Goal: Task Accomplishment & Management: Use online tool/utility

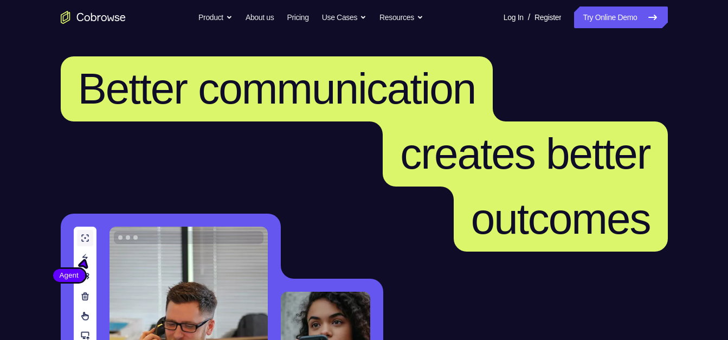
click at [577, 22] on link "Try Online Demo" at bounding box center [620, 18] width 93 height 22
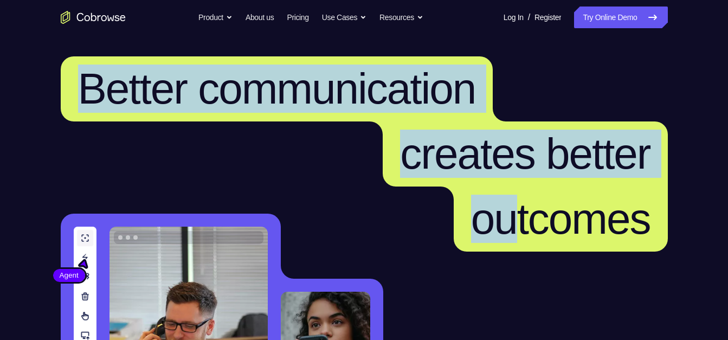
drag, startPoint x: 86, startPoint y: 75, endPoint x: 482, endPoint y: 245, distance: 431.3
click at [482, 245] on h1 "Better communication creates better outcomes" at bounding box center [364, 153] width 607 height 195
click at [172, 197] on h1 "Better communication creates better outcomes" at bounding box center [364, 153] width 607 height 195
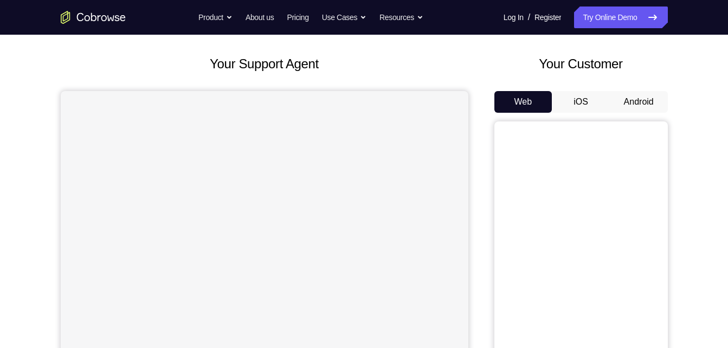
scroll to position [56, 0]
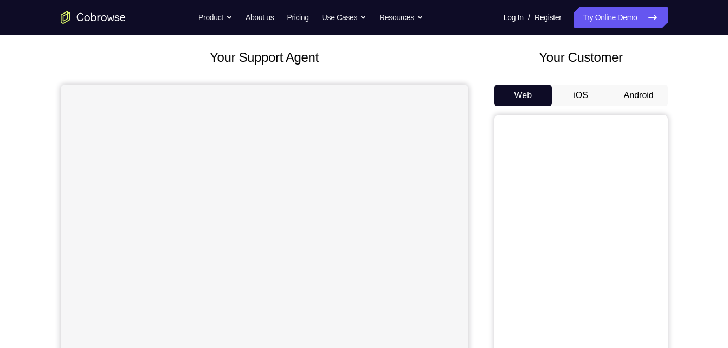
click at [650, 92] on button "Android" at bounding box center [639, 96] width 58 height 22
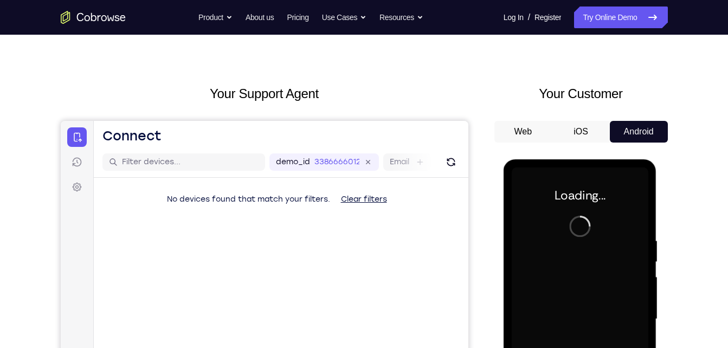
scroll to position [0, 0]
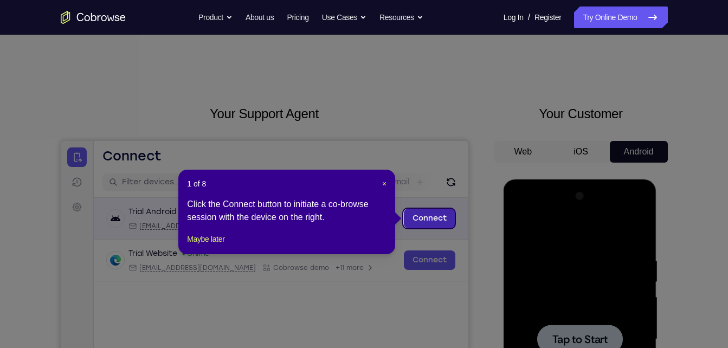
drag, startPoint x: 423, startPoint y: 223, endPoint x: 409, endPoint y: 219, distance: 15.1
click at [409, 219] on link "Connect" at bounding box center [428, 219] width 51 height 20
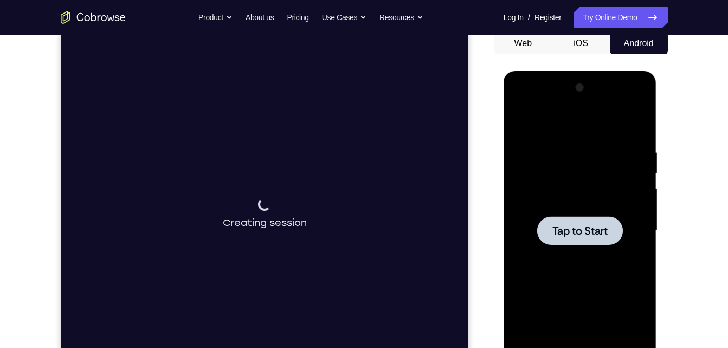
scroll to position [109, 0]
click at [571, 238] on div at bounding box center [580, 230] width 86 height 29
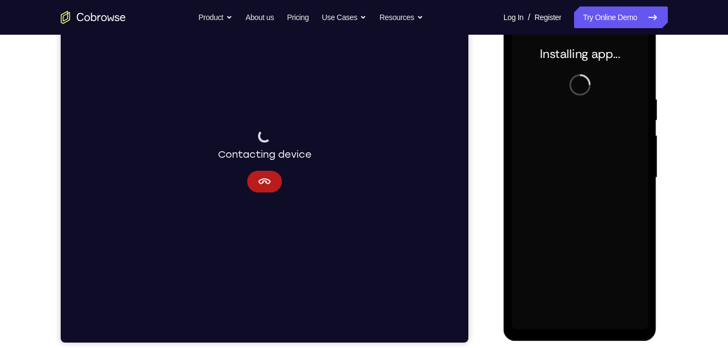
scroll to position [162, 0]
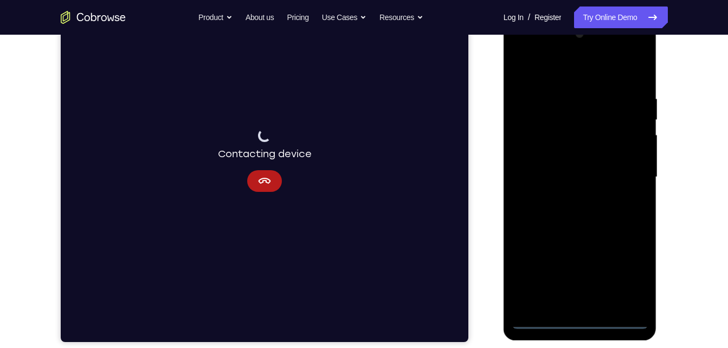
click at [580, 320] on div at bounding box center [579, 176] width 137 height 303
click at [623, 271] on div at bounding box center [579, 176] width 137 height 303
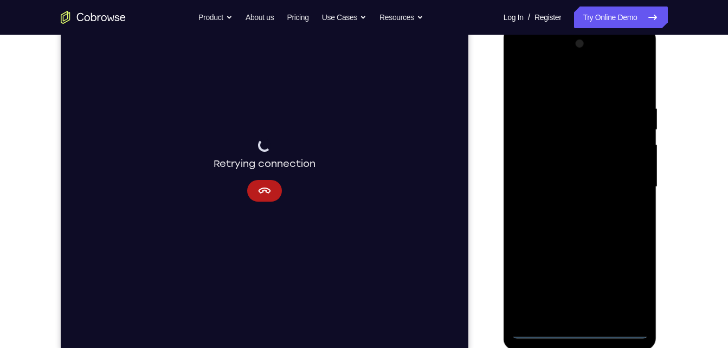
scroll to position [153, 0]
click at [563, 80] on div at bounding box center [579, 186] width 137 height 303
click at [630, 180] on div at bounding box center [579, 186] width 137 height 303
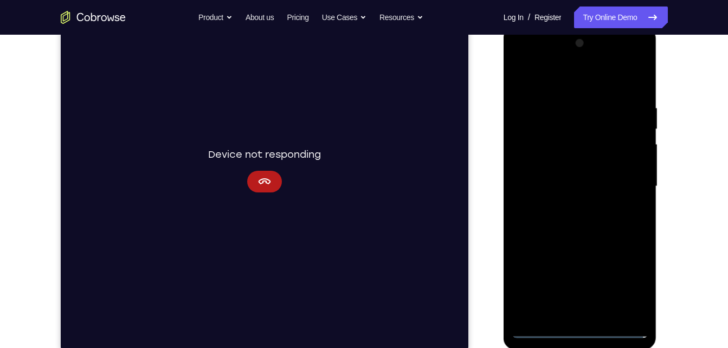
click at [569, 205] on div at bounding box center [579, 186] width 137 height 303
click at [572, 171] on div at bounding box center [579, 186] width 137 height 303
click at [565, 164] on div at bounding box center [579, 186] width 137 height 303
click at [563, 186] on div at bounding box center [579, 186] width 137 height 303
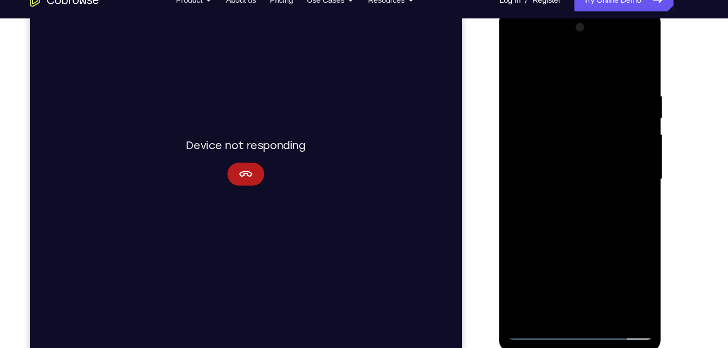
click at [601, 297] on div at bounding box center [575, 169] width 137 height 303
click at [552, 217] on div at bounding box center [575, 169] width 137 height 303
click at [553, 221] on div at bounding box center [575, 169] width 137 height 303
click at [558, 221] on div at bounding box center [575, 169] width 137 height 303
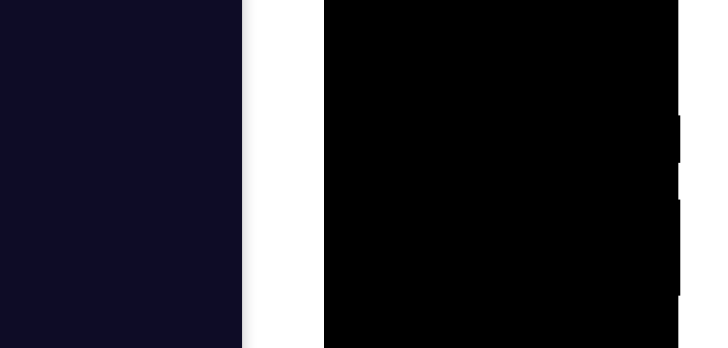
click at [462, 0] on div at bounding box center [400, 85] width 137 height 303
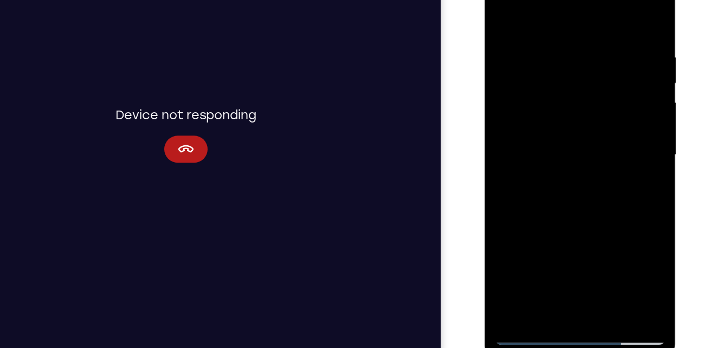
click at [588, 238] on div at bounding box center [560, 115] width 137 height 303
click at [586, 240] on div at bounding box center [560, 115] width 137 height 303
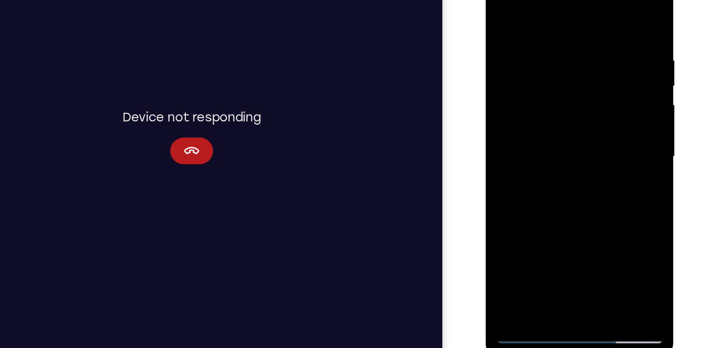
click at [588, 245] on div at bounding box center [562, 120] width 137 height 303
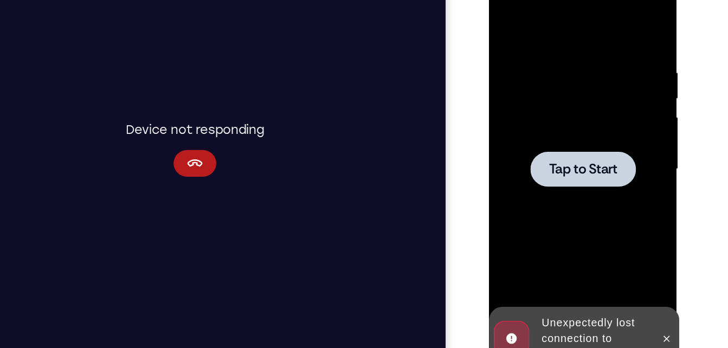
click at [581, 152] on div at bounding box center [565, 132] width 137 height 303
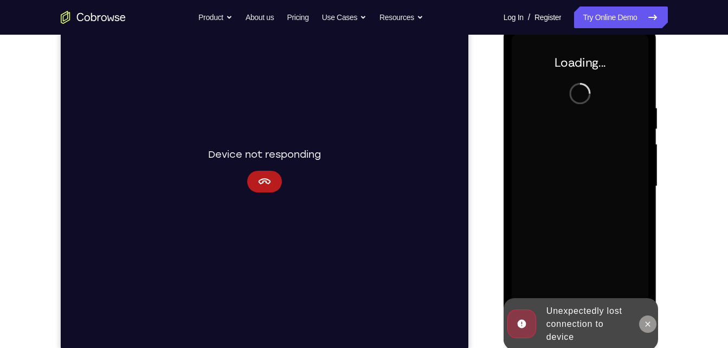
click at [646, 325] on icon at bounding box center [647, 324] width 9 height 9
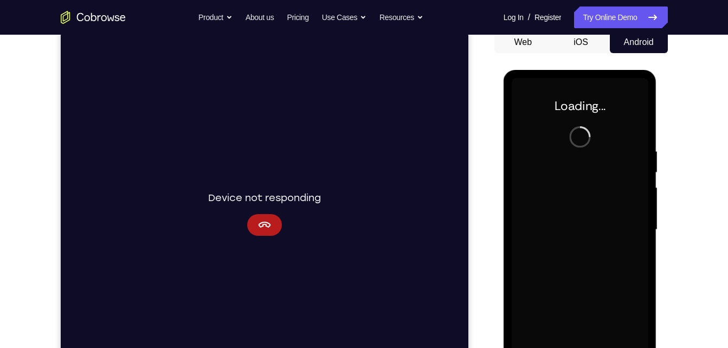
scroll to position [157, 0]
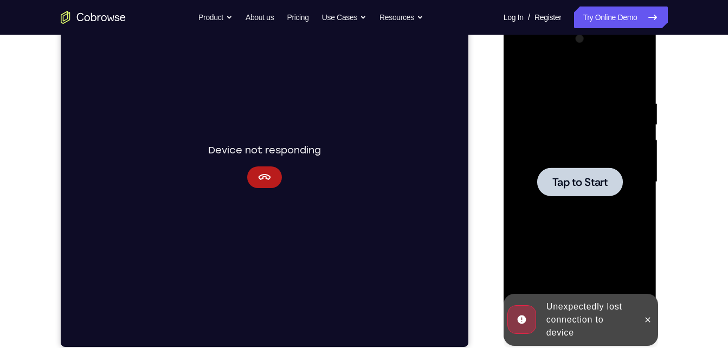
click at [566, 177] on span "Tap to Start" at bounding box center [579, 182] width 55 height 11
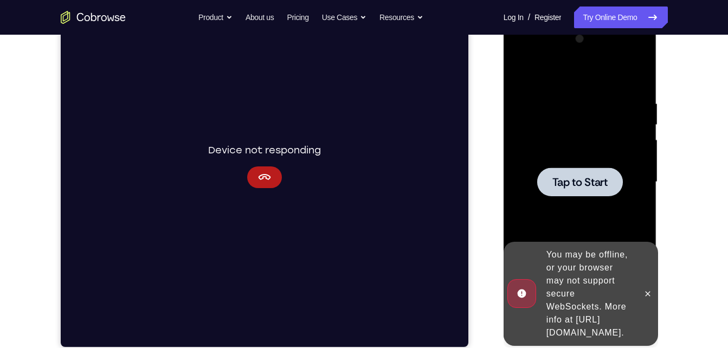
scroll to position [156, 0]
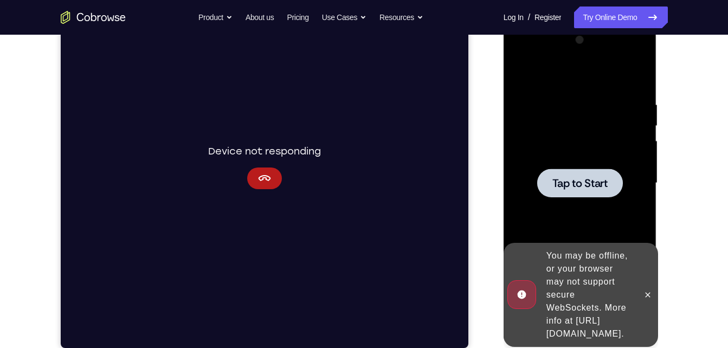
click at [566, 178] on span "Tap to Start" at bounding box center [579, 183] width 55 height 11
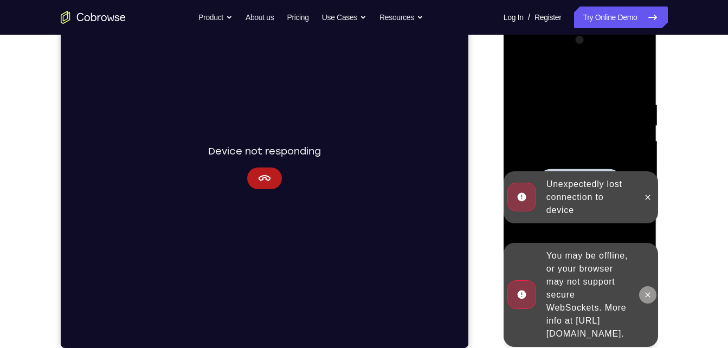
click at [644, 290] on icon at bounding box center [647, 294] width 9 height 9
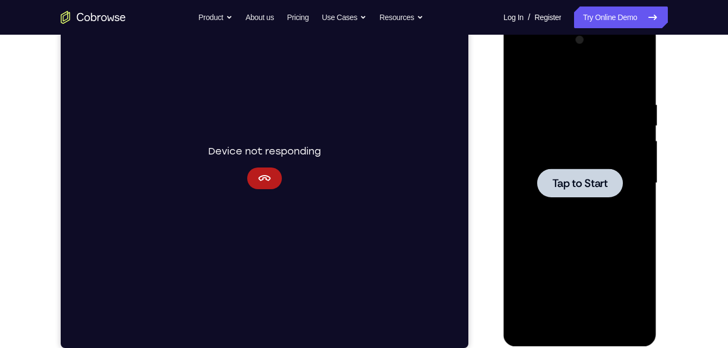
click at [589, 178] on span "Tap to Start" at bounding box center [579, 183] width 55 height 11
click at [274, 170] on button "Cancel" at bounding box center [264, 178] width 35 height 22
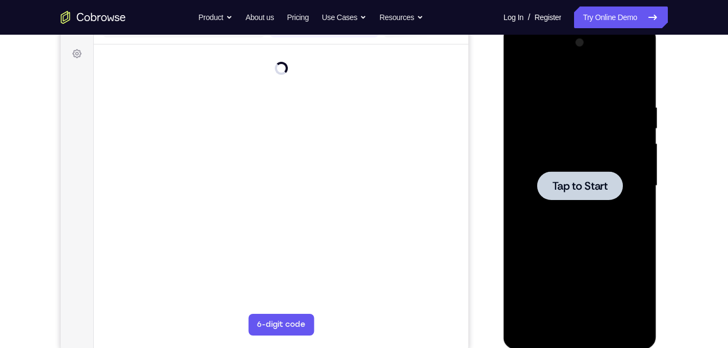
scroll to position [154, 0]
click at [579, 189] on span "Tap to Start" at bounding box center [579, 185] width 55 height 11
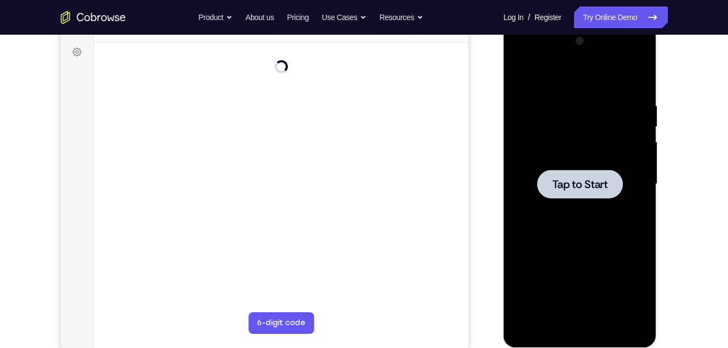
click at [456, 148] on main "demo_id 3386666012 3386666012 Email User ID Device ID Device name 6-digit code …" at bounding box center [280, 193] width 374 height 363
click at [575, 206] on div at bounding box center [579, 184] width 137 height 303
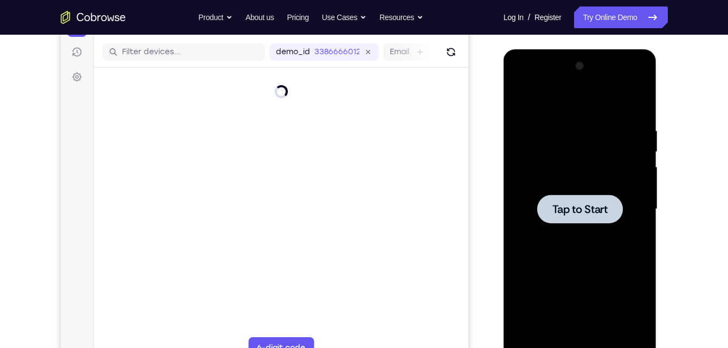
scroll to position [129, 0]
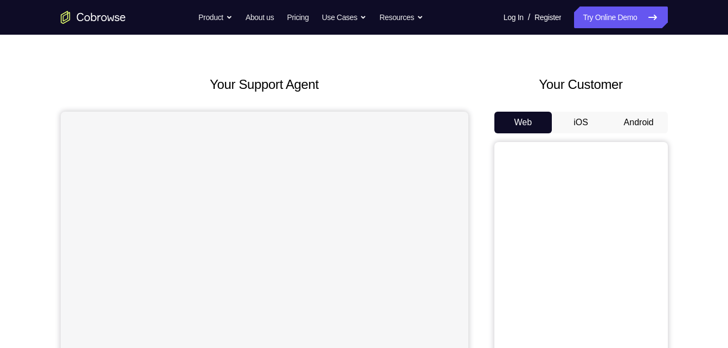
scroll to position [32, 0]
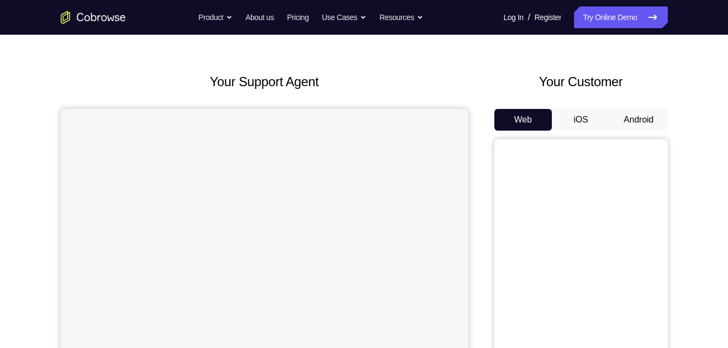
click at [640, 125] on button "Android" at bounding box center [639, 120] width 58 height 22
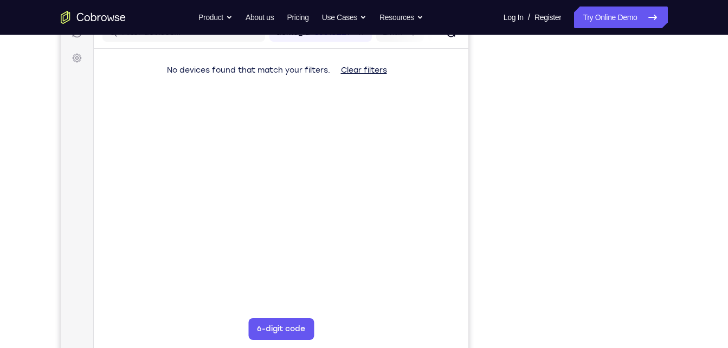
scroll to position [143, 0]
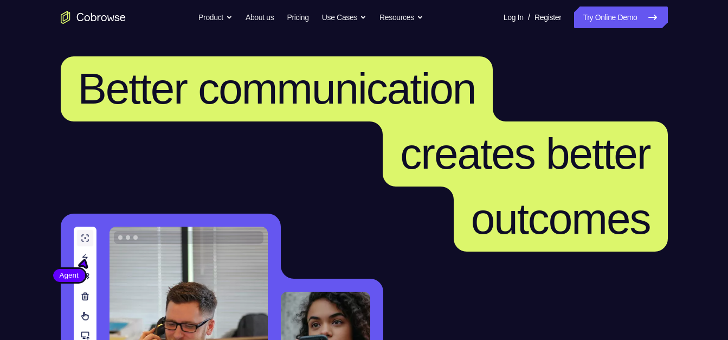
click at [595, 20] on link "Try Online Demo" at bounding box center [620, 18] width 93 height 22
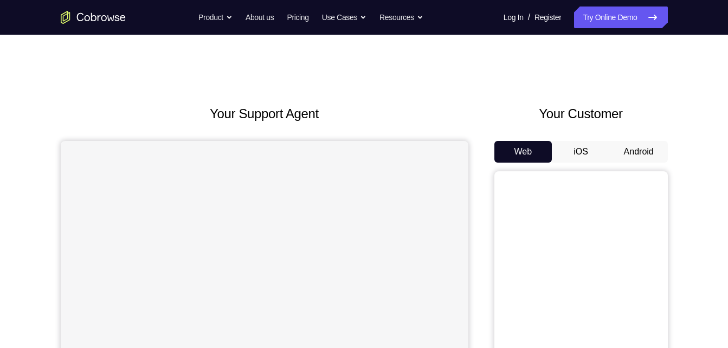
click at [639, 154] on button "Android" at bounding box center [639, 152] width 58 height 22
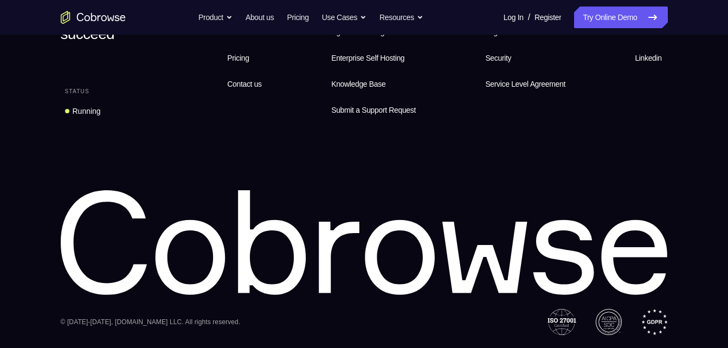
scroll to position [817, 0]
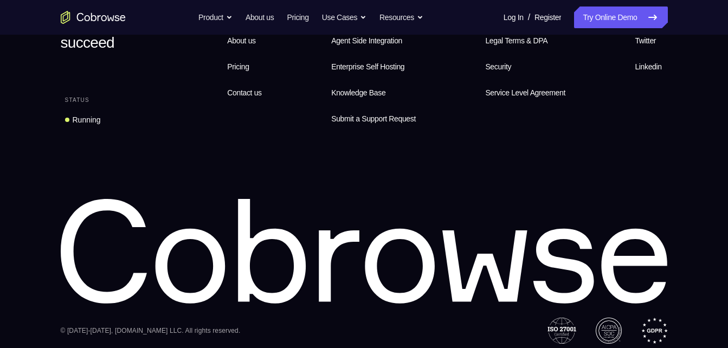
drag, startPoint x: 86, startPoint y: 179, endPoint x: 242, endPoint y: 260, distance: 175.9
click at [242, 260] on div "Equip your agents to succeed Status Running Features Product About us Pricing C…" at bounding box center [364, 163] width 694 height 359
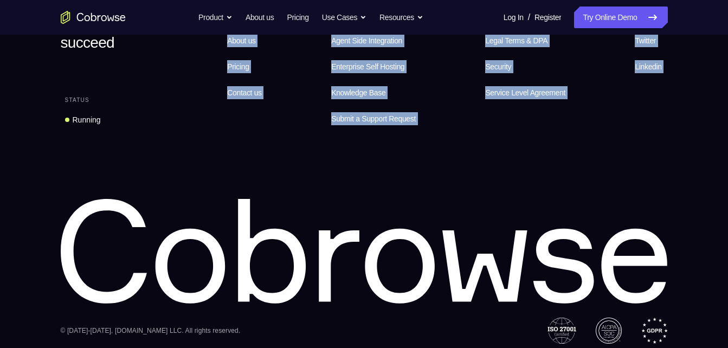
drag, startPoint x: 242, startPoint y: 260, endPoint x: 128, endPoint y: 87, distance: 206.9
click at [128, 87] on div "Equip your agents to succeed Status Running Features Product About us Pricing C…" at bounding box center [364, 163] width 694 height 359
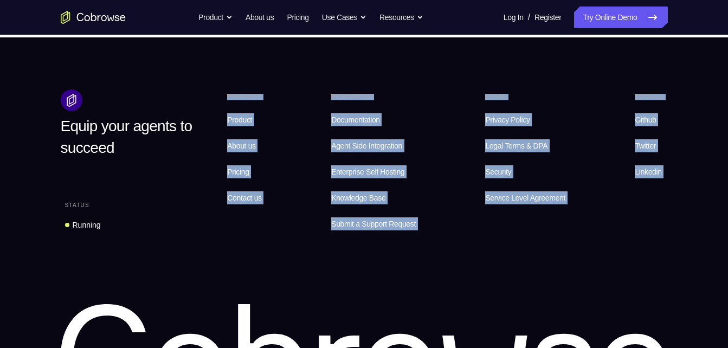
scroll to position [711, 0]
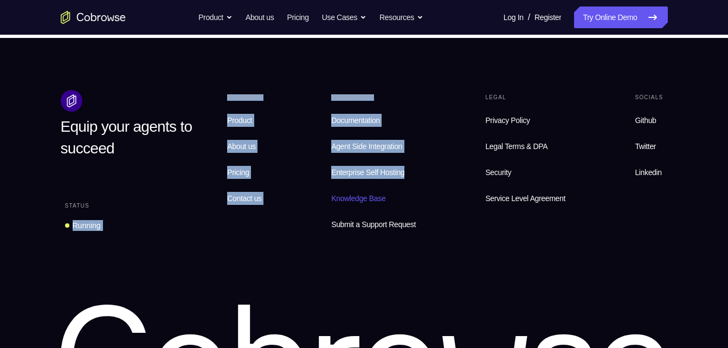
drag, startPoint x: 62, startPoint y: 241, endPoint x: 423, endPoint y: 199, distance: 363.9
click at [423, 199] on div "Equip your agents to succeed Status Running Features Product About us Pricing C…" at bounding box center [364, 269] width 694 height 359
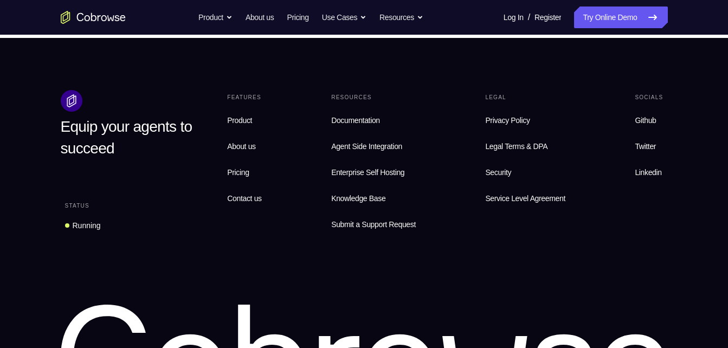
click at [198, 281] on div "Equip your agents to succeed Status Running Features Product About us Pricing C…" at bounding box center [364, 269] width 694 height 359
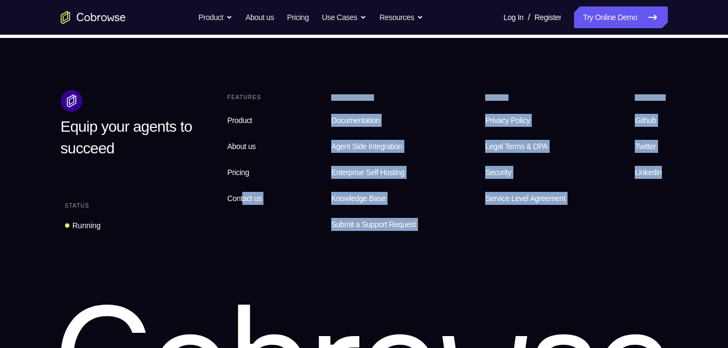
drag, startPoint x: 264, startPoint y: 247, endPoint x: 698, endPoint y: 173, distance: 439.7
click at [698, 173] on div "Equip your agents to succeed Status Running Features Product About us Pricing C…" at bounding box center [364, 269] width 694 height 359
drag, startPoint x: 698, startPoint y: 173, endPoint x: 670, endPoint y: 232, distance: 65.4
click at [670, 232] on div "Equip your agents to succeed Status Running Features Product About us Pricing C…" at bounding box center [364, 269] width 694 height 359
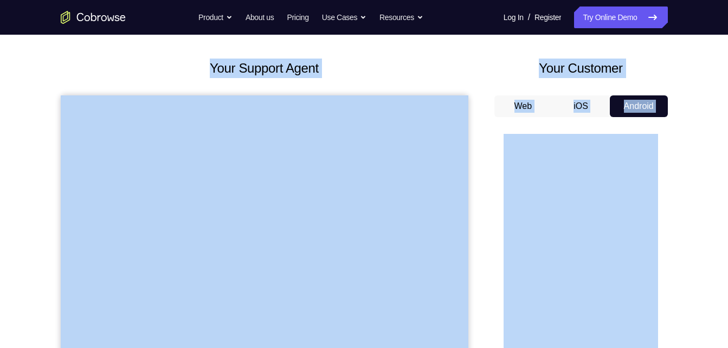
scroll to position [0, 0]
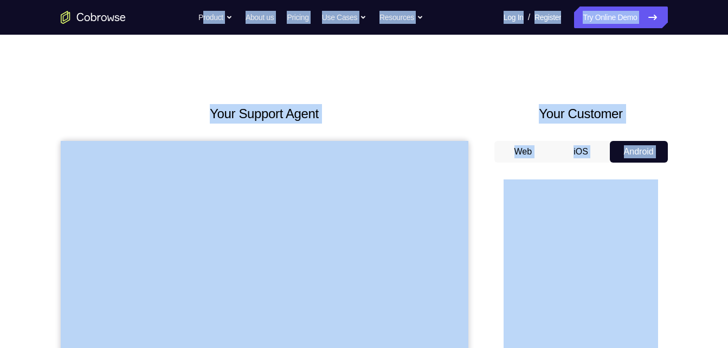
drag, startPoint x: 670, startPoint y: 232, endPoint x: 57, endPoint y: 20, distance: 648.7
drag, startPoint x: 57, startPoint y: 20, endPoint x: 31, endPoint y: 78, distance: 63.8
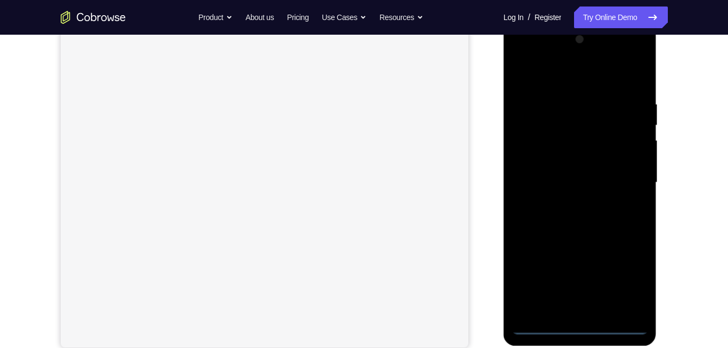
scroll to position [156, 0]
click at [578, 322] on div at bounding box center [579, 183] width 137 height 303
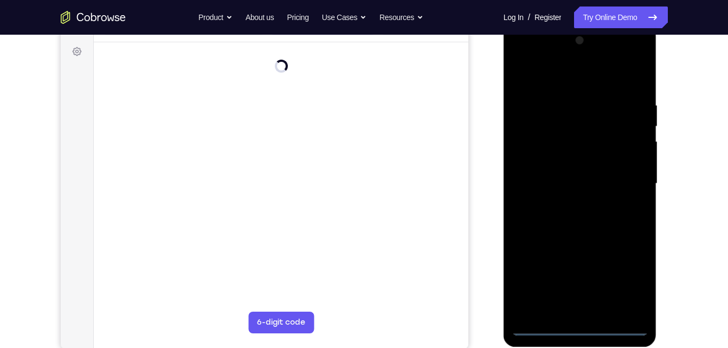
scroll to position [0, 0]
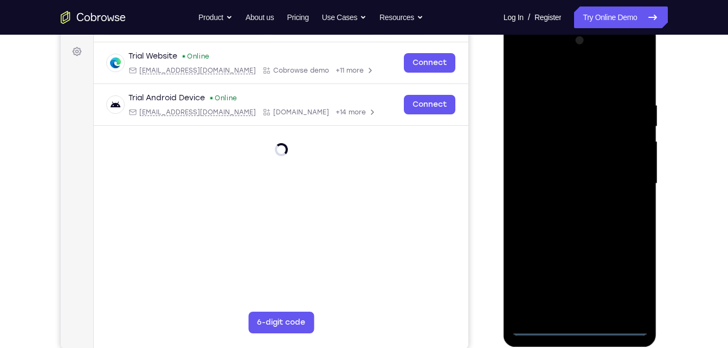
click at [578, 322] on div at bounding box center [579, 183] width 137 height 303
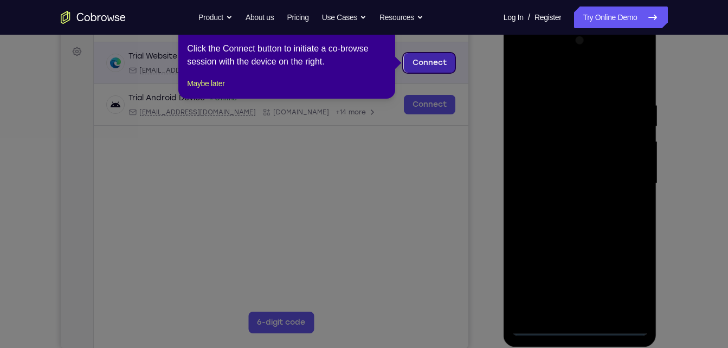
click at [429, 61] on link "Connect" at bounding box center [428, 63] width 51 height 20
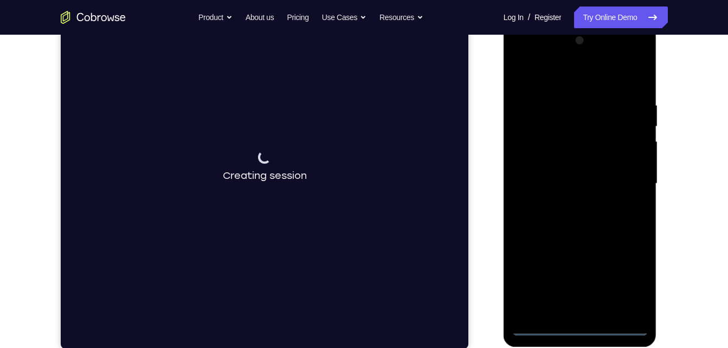
click at [589, 325] on div at bounding box center [579, 183] width 137 height 303
click at [591, 325] on div at bounding box center [579, 183] width 137 height 303
click at [579, 325] on div at bounding box center [579, 183] width 137 height 303
click at [630, 288] on div at bounding box center [579, 183] width 137 height 303
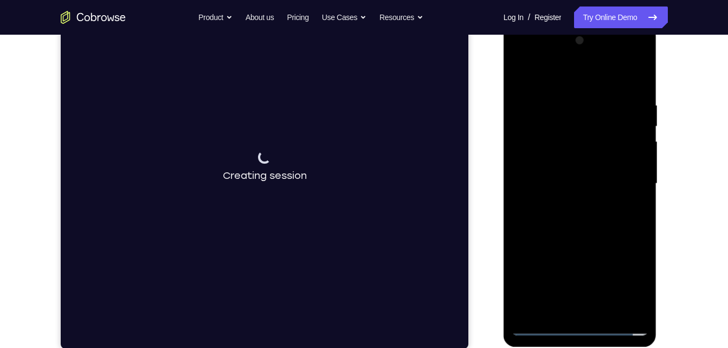
click at [556, 85] on div at bounding box center [579, 183] width 137 height 303
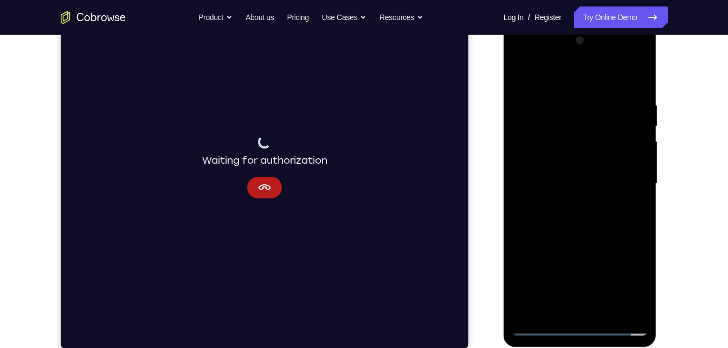
click at [626, 174] on div at bounding box center [579, 183] width 137 height 303
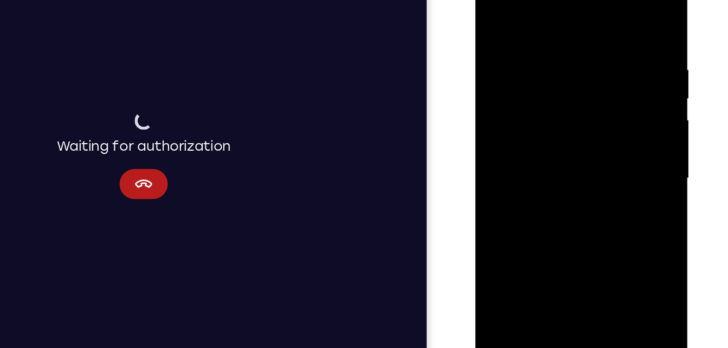
click at [538, 139] on div at bounding box center [552, 116] width 137 height 303
click at [539, 135] on div at bounding box center [552, 116] width 137 height 303
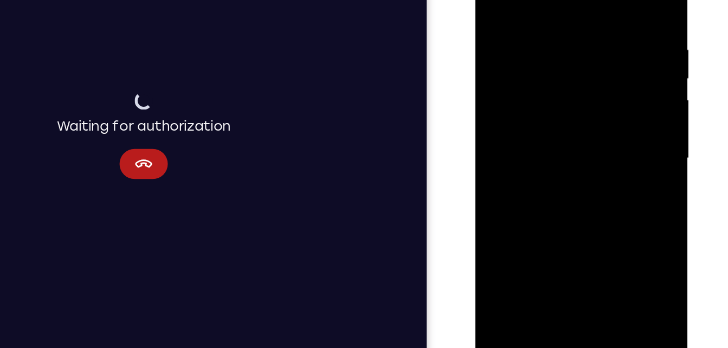
click at [539, 82] on div at bounding box center [552, 96] width 137 height 303
click at [527, 50] on div at bounding box center [552, 96] width 137 height 303
click at [516, 96] on div at bounding box center [552, 96] width 137 height 303
click at [580, 227] on div at bounding box center [552, 96] width 137 height 303
click at [572, 153] on div at bounding box center [552, 96] width 137 height 303
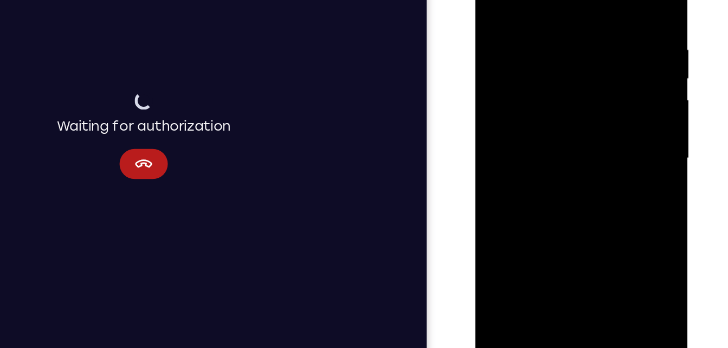
click at [577, 223] on div at bounding box center [552, 96] width 137 height 303
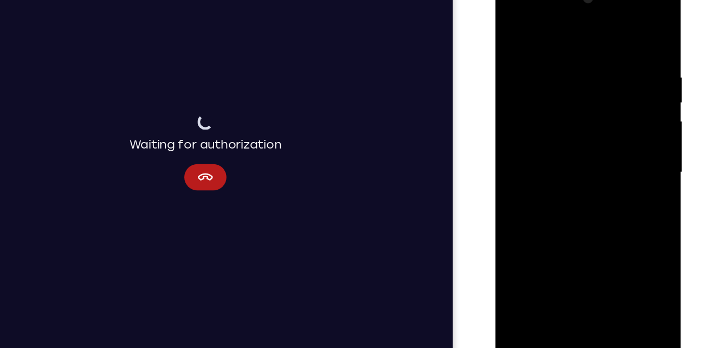
click at [596, 267] on div at bounding box center [571, 137] width 137 height 303
click at [579, 193] on div at bounding box center [571, 137] width 137 height 303
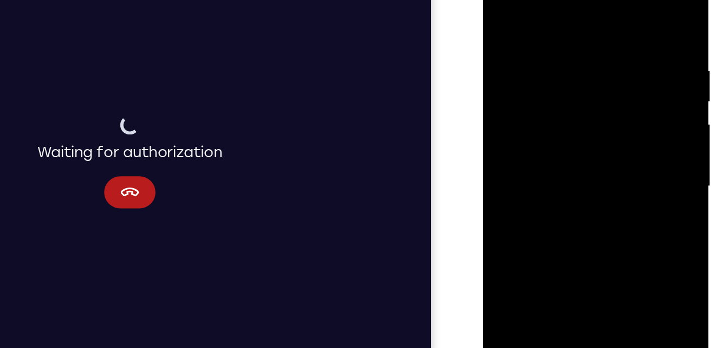
click at [503, 0] on div at bounding box center [559, 110] width 137 height 303
click at [619, 0] on div at bounding box center [559, 110] width 137 height 303
click at [547, 46] on div at bounding box center [559, 110] width 137 height 303
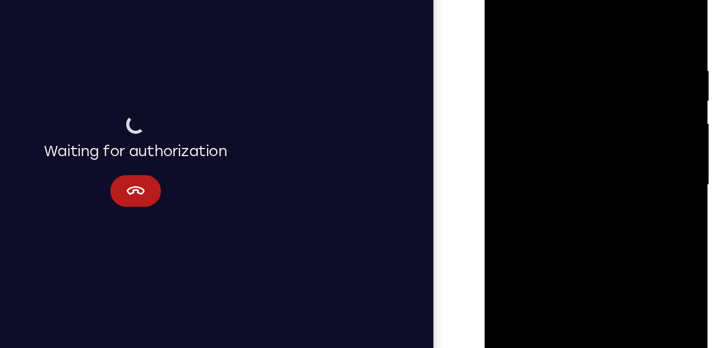
click at [564, 148] on div at bounding box center [561, 111] width 137 height 303
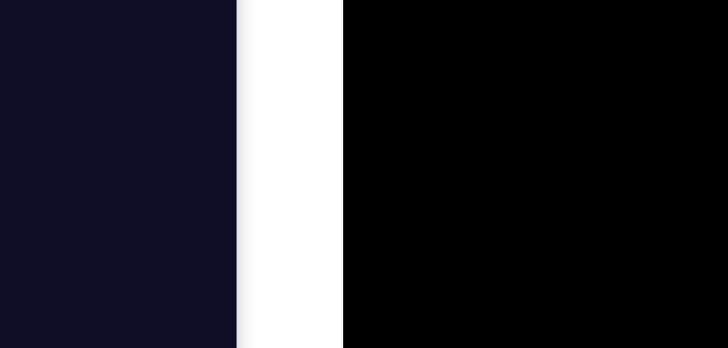
drag, startPoint x: 401, startPoint y: -101, endPoint x: 404, endPoint y: -37, distance: 64.0
click at [372, 7] on div at bounding box center [419, 90] width 137 height 303
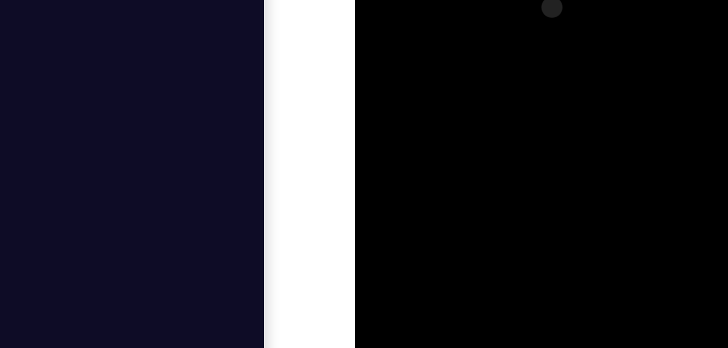
click at [429, 55] on div at bounding box center [431, 124] width 137 height 303
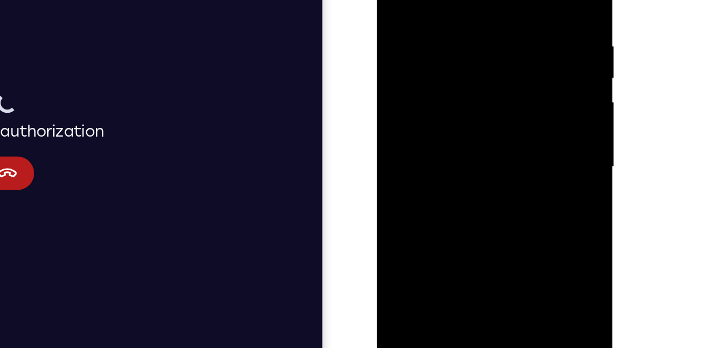
click at [439, 67] on div at bounding box center [453, 80] width 137 height 303
click at [424, 48] on div at bounding box center [453, 80] width 137 height 303
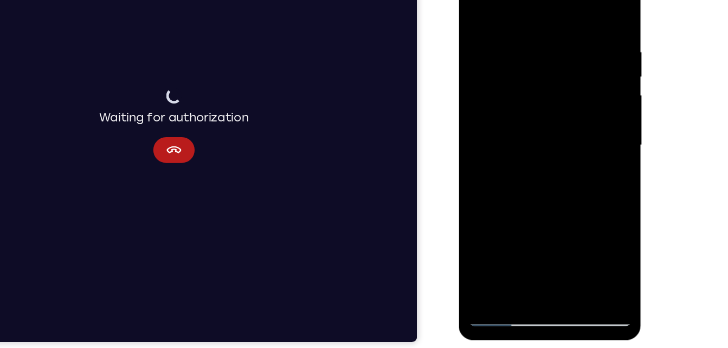
scroll to position [161, 0]
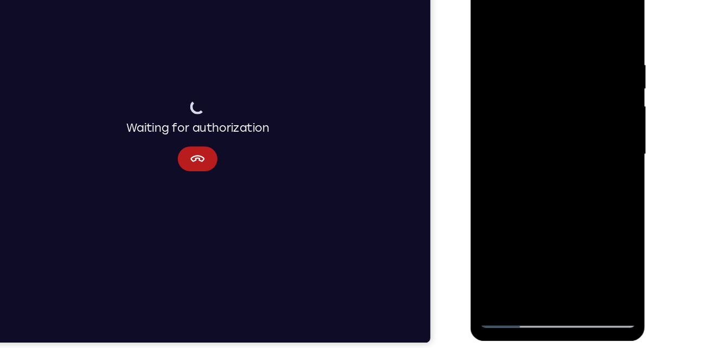
click at [506, 271] on div at bounding box center [546, 131] width 137 height 303
click at [592, 7] on div at bounding box center [546, 131] width 137 height 303
click at [541, 30] on div at bounding box center [546, 131] width 137 height 303
click at [498, 80] on div at bounding box center [546, 131] width 137 height 303
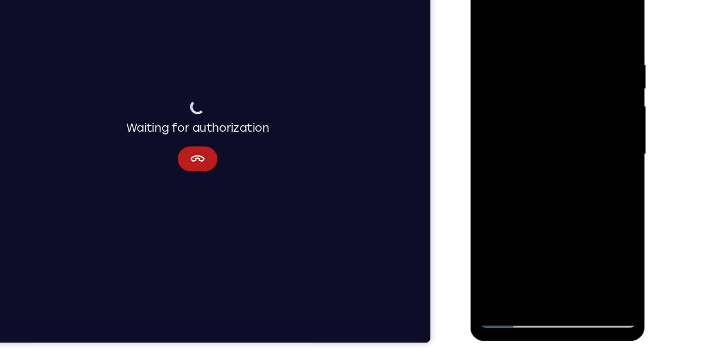
click at [517, 255] on div at bounding box center [546, 131] width 137 height 303
click at [579, 24] on div at bounding box center [546, 131] width 137 height 303
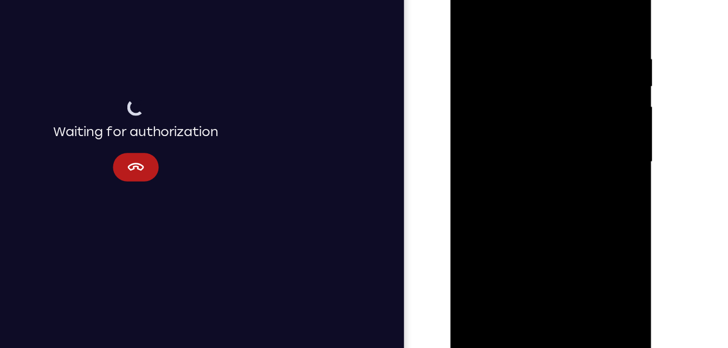
click at [571, 66] on div at bounding box center [526, 111] width 137 height 303
click at [571, 62] on div at bounding box center [526, 111] width 137 height 303
click at [577, 60] on div at bounding box center [526, 111] width 137 height 303
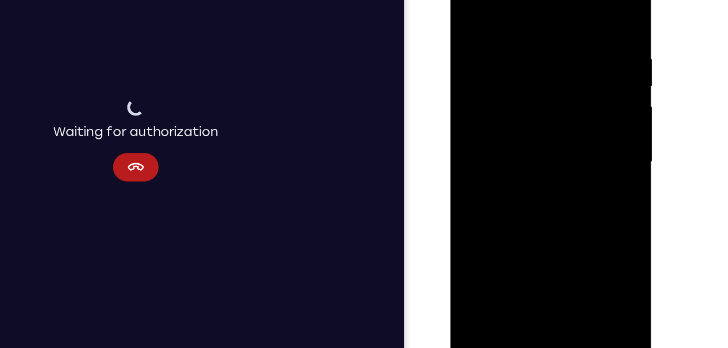
click at [577, 60] on div at bounding box center [526, 111] width 137 height 303
click at [469, 4] on div at bounding box center [526, 111] width 137 height 303
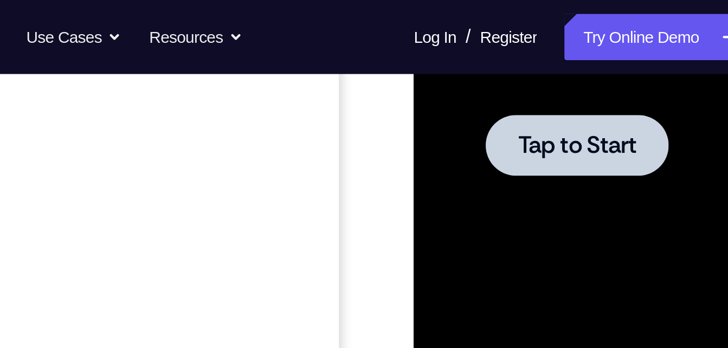
scroll to position [257, 0]
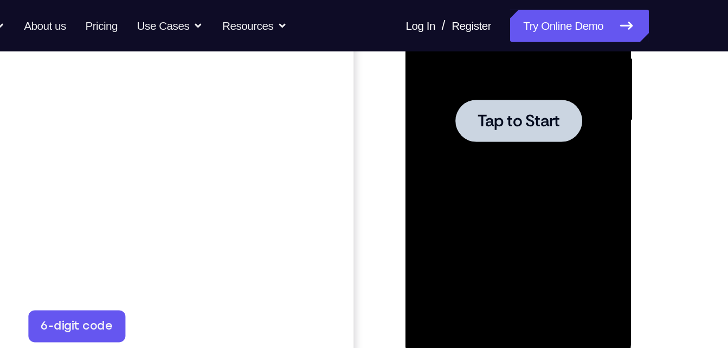
click at [451, 47] on div at bounding box center [482, 44] width 86 height 29
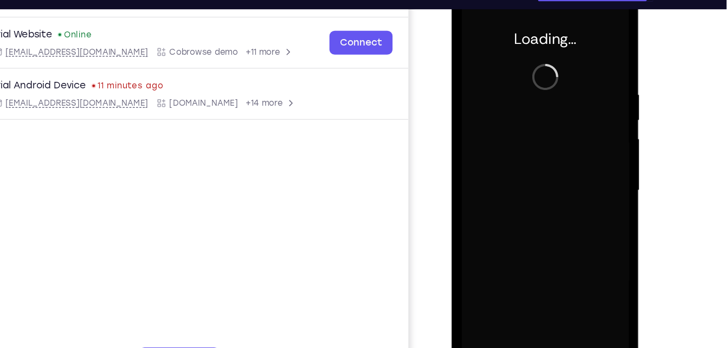
scroll to position [157, 0]
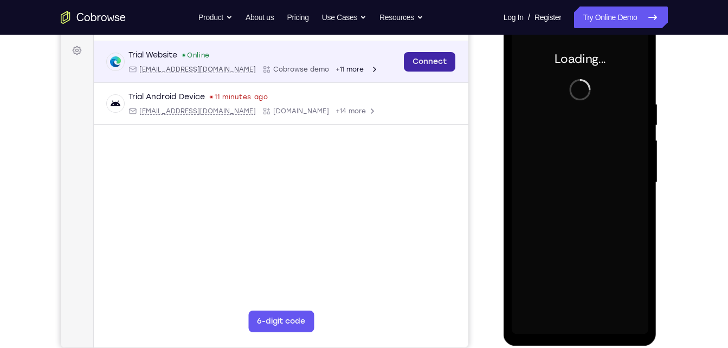
click at [430, 55] on link "Connect" at bounding box center [428, 62] width 51 height 20
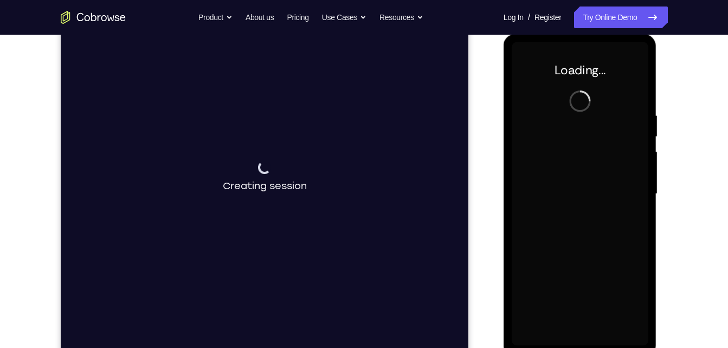
scroll to position [145, 0]
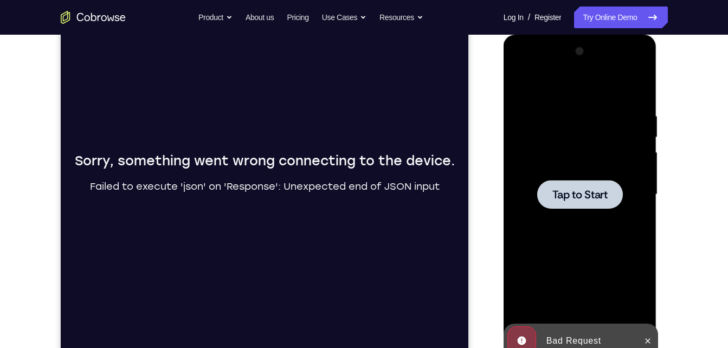
click at [584, 213] on div at bounding box center [579, 194] width 137 height 303
